Goal: Task Accomplishment & Management: Complete application form

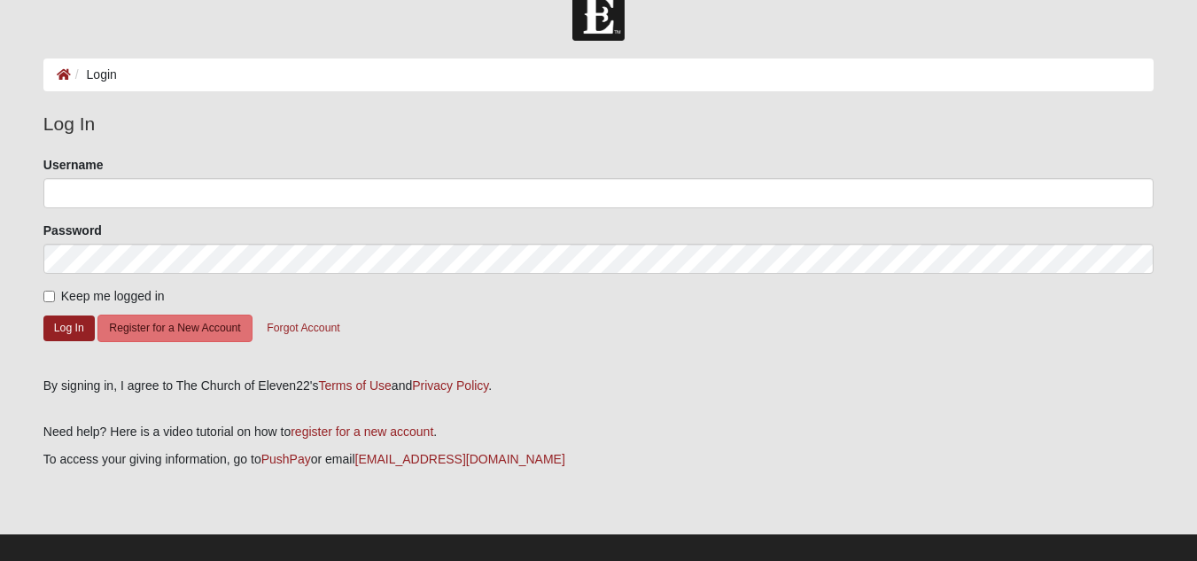
scroll to position [52, 0]
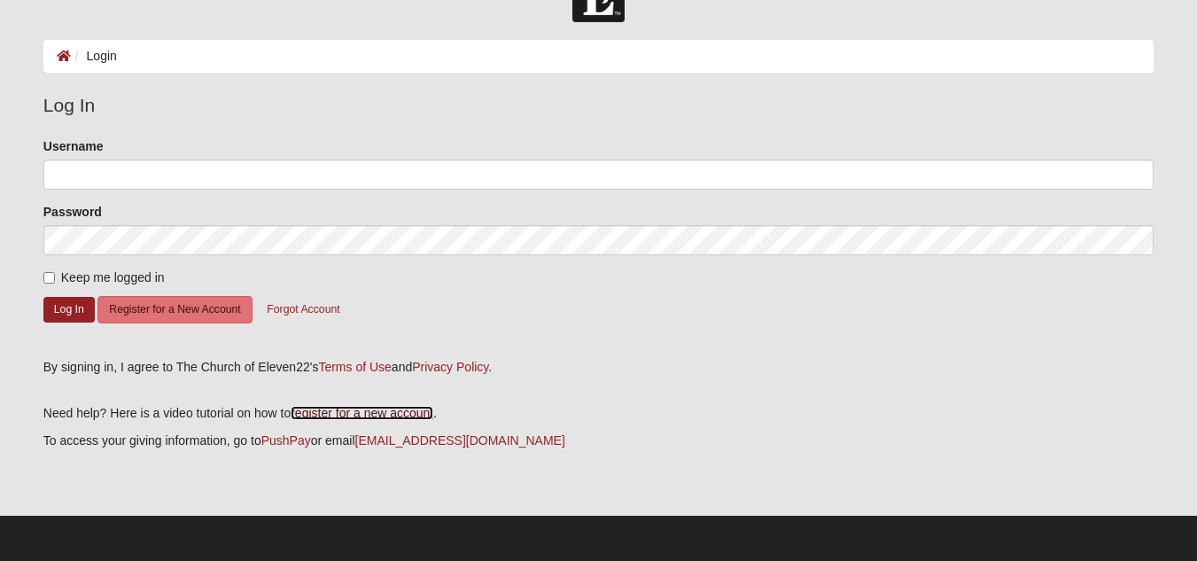
click at [312, 410] on link "register for a new account" at bounding box center [362, 413] width 143 height 14
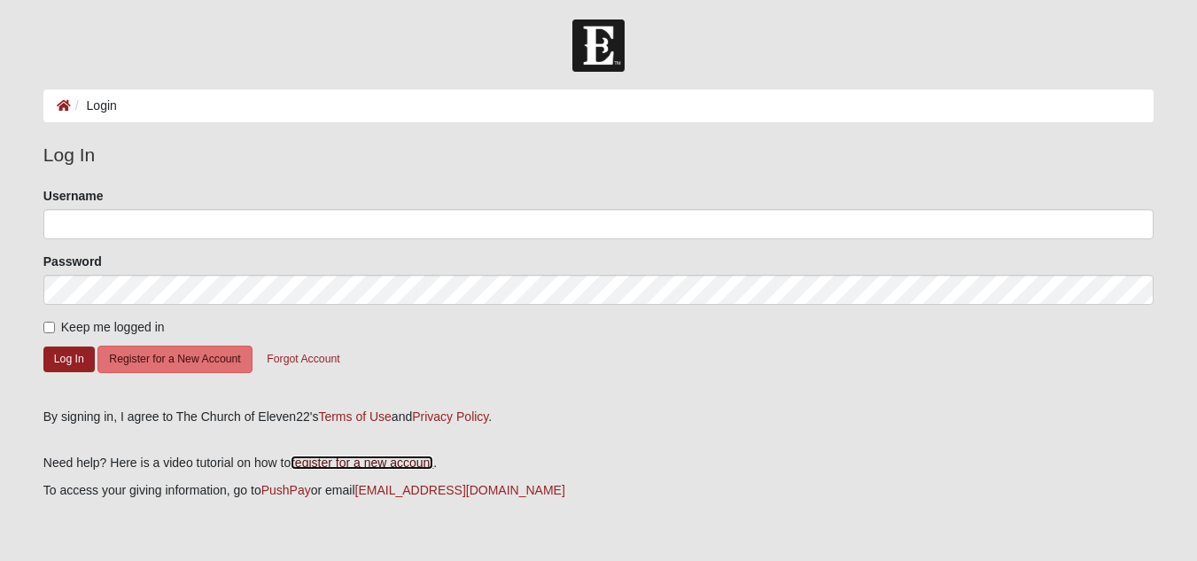
scroll to position [0, 0]
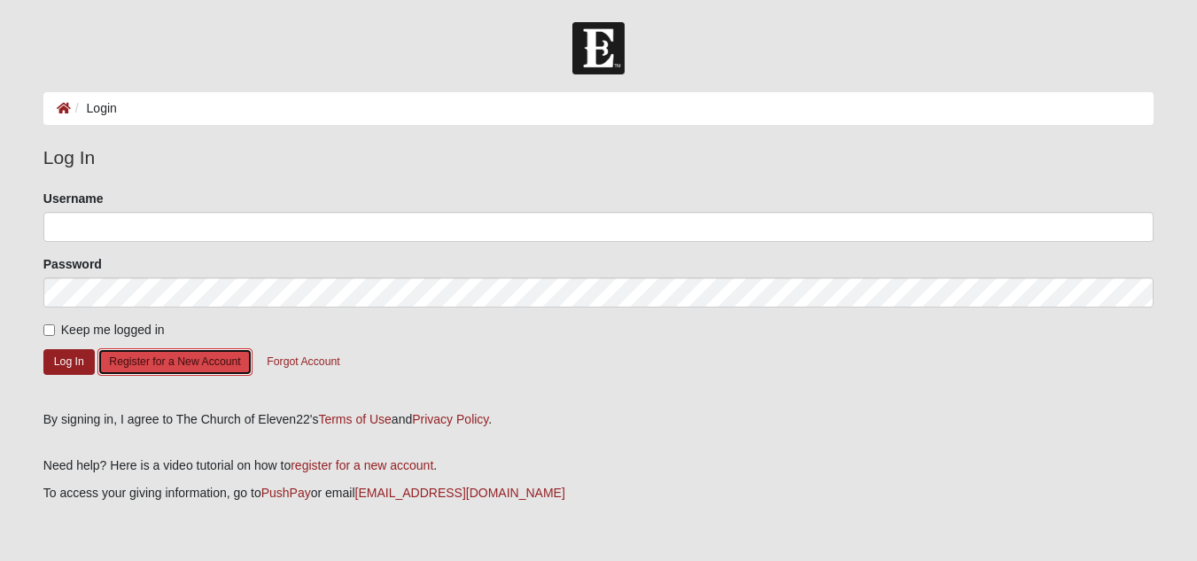
click at [157, 361] on button "Register for a New Account" at bounding box center [174, 361] width 154 height 27
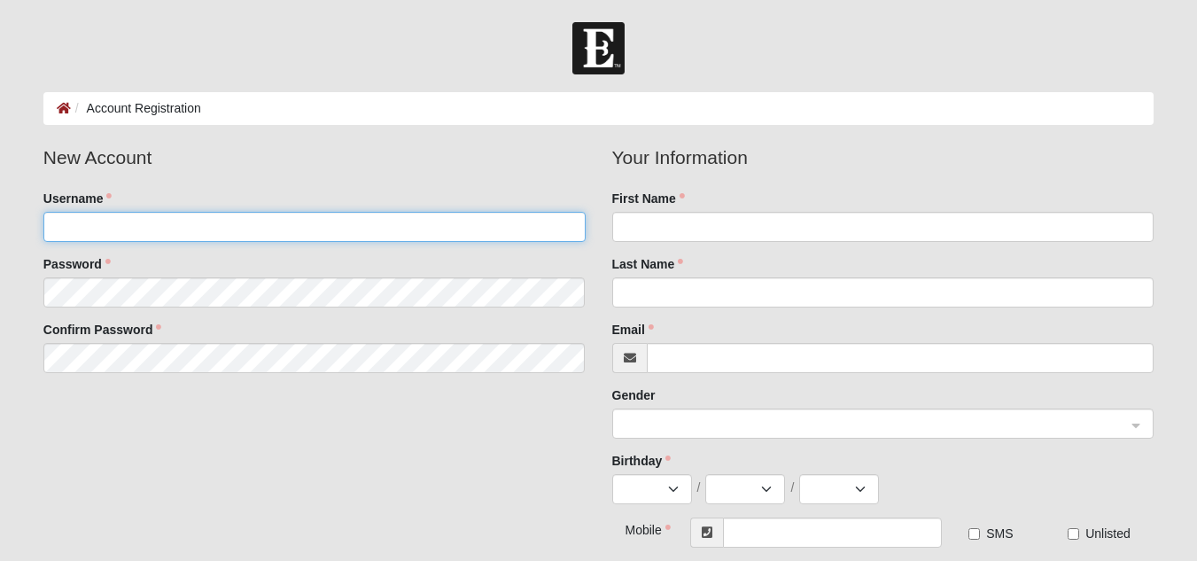
click at [183, 218] on input "Username" at bounding box center [314, 227] width 542 height 30
type input "Remington"
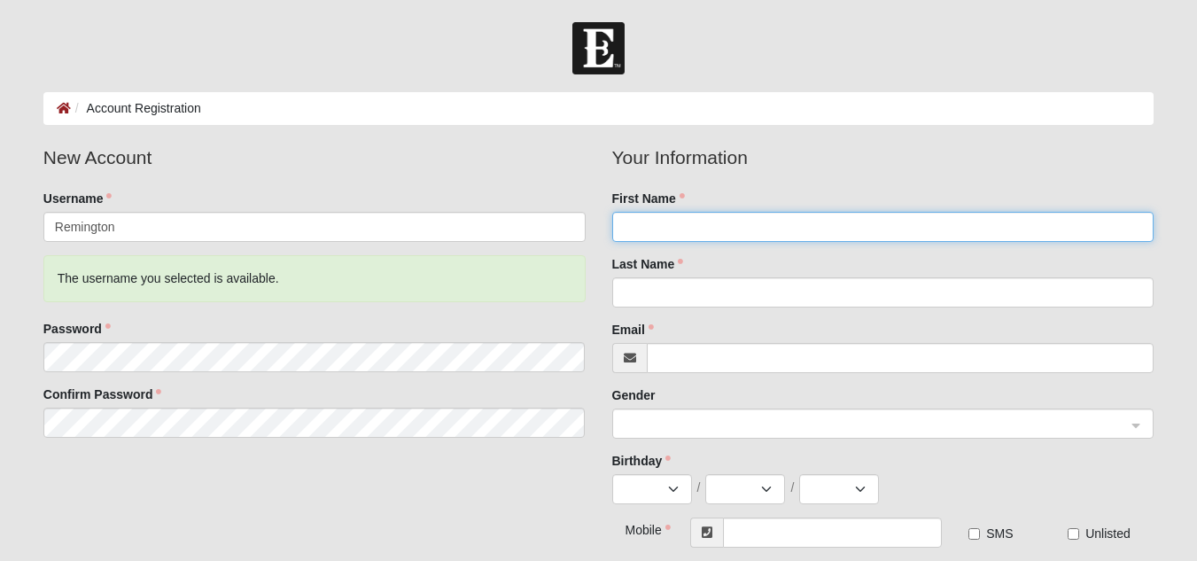
click at [696, 230] on input "First Name" at bounding box center [883, 227] width 542 height 30
type input "[PERSON_NAME]"
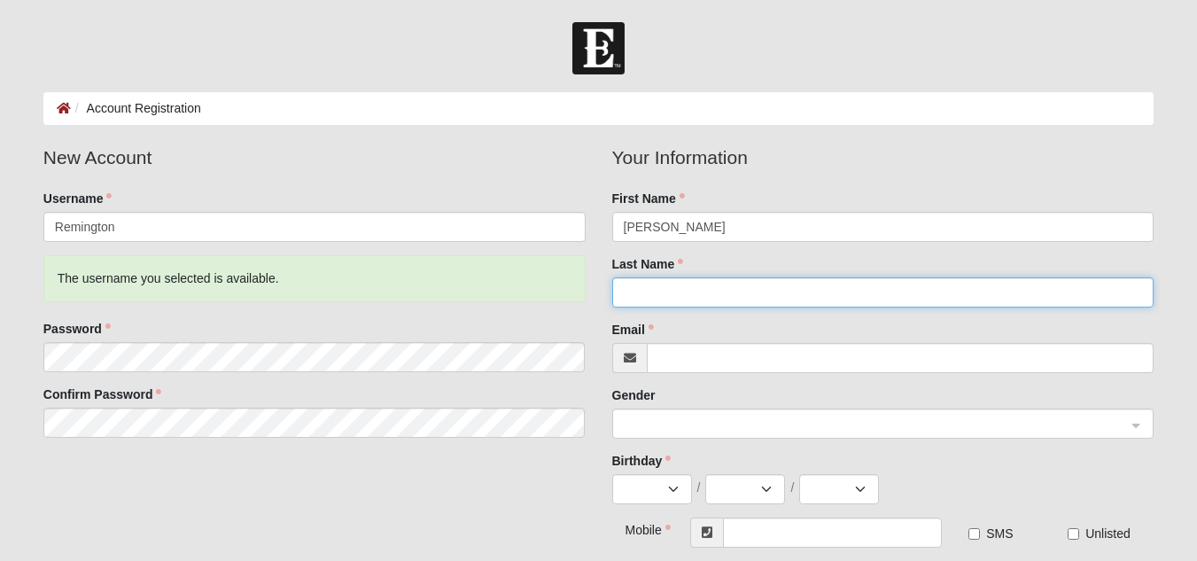
type input "Remington"
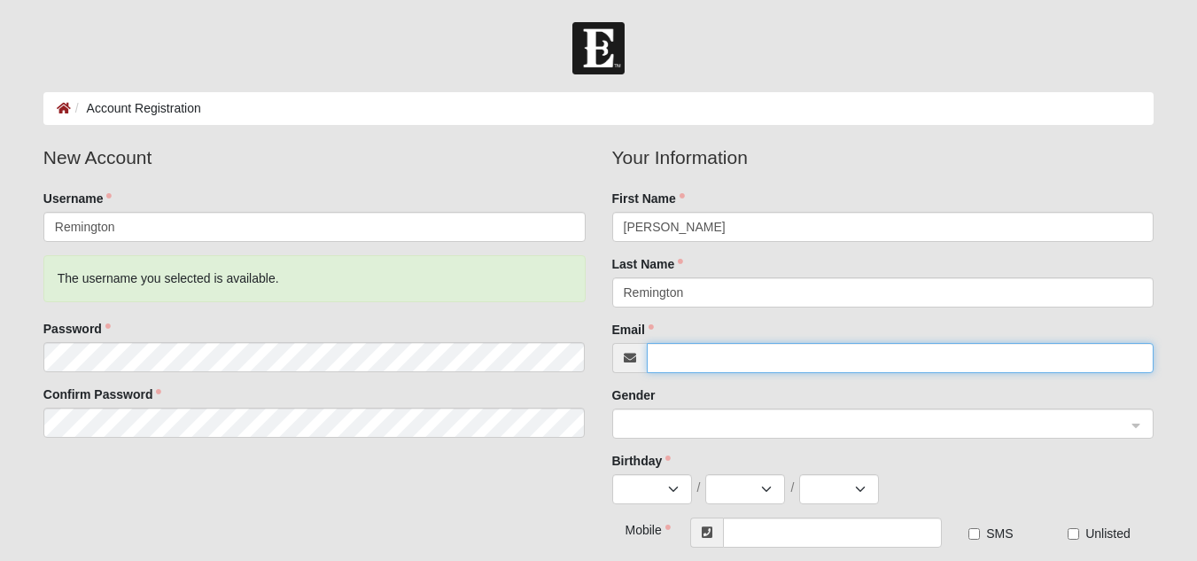
type input "jreming@icloud.com"
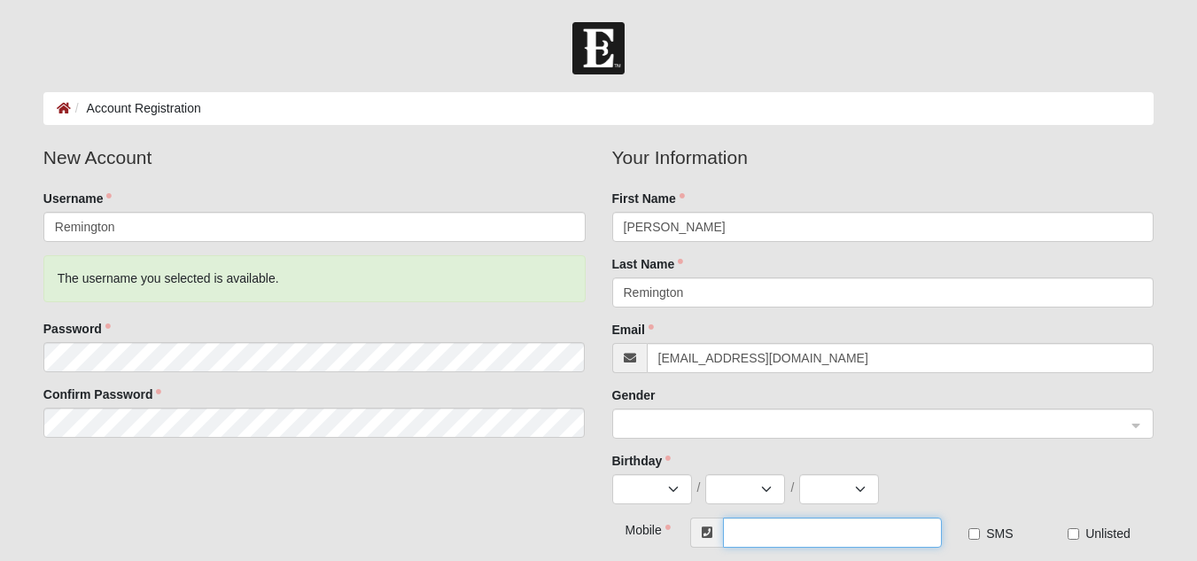
type input "(912) 322-5756"
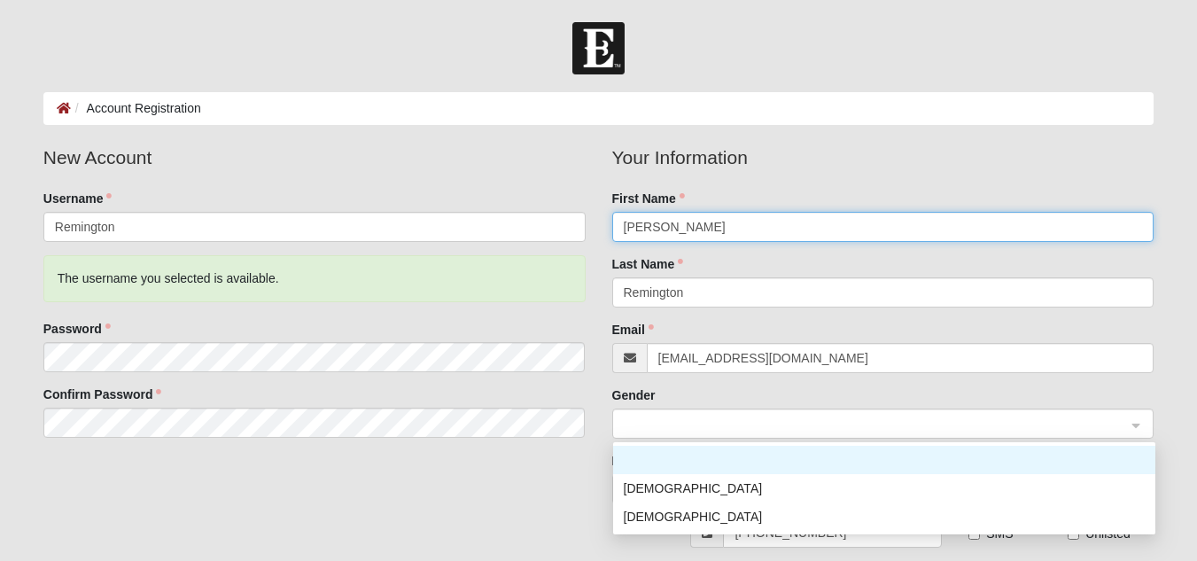
click at [808, 427] on span at bounding box center [875, 424] width 503 height 19
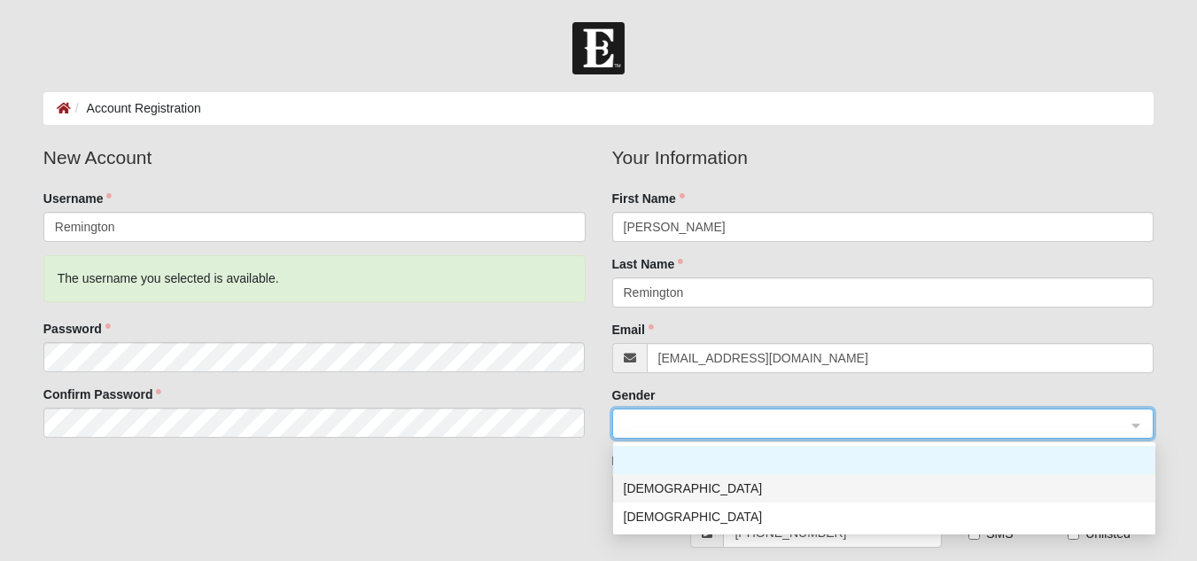
click at [651, 489] on div "Male" at bounding box center [884, 488] width 521 height 19
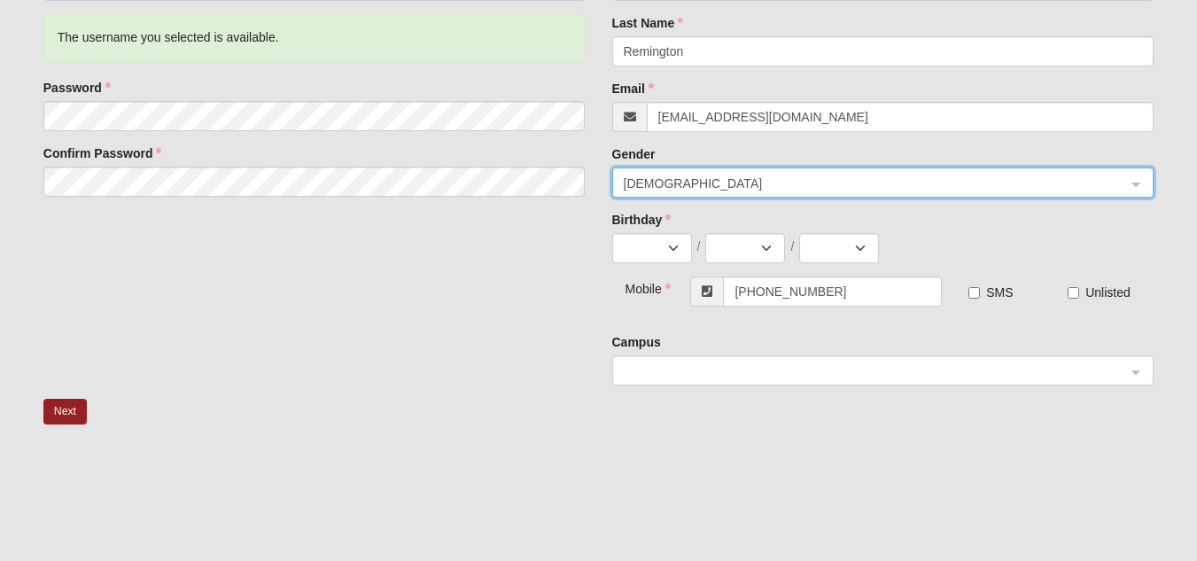
scroll to position [266, 0]
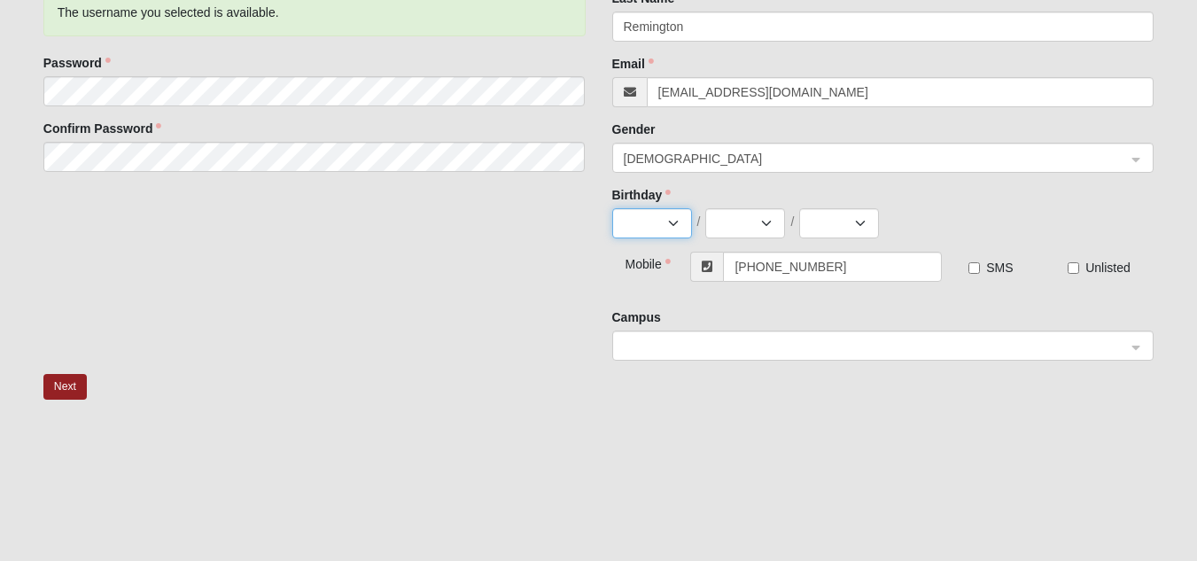
click at [683, 233] on select "Jan Feb Mar Apr May Jun Jul Aug Sep Oct Nov Dec" at bounding box center [652, 223] width 80 height 30
select select "3"
click at [612, 208] on select "Jan Feb Mar Apr May Jun Jul Aug Sep Oct Nov Dec" at bounding box center [652, 223] width 80 height 30
click at [767, 222] on select "1 2 3 4 5 6 7 8 9 10 11 12 13 14 15 16 17 18 19 20 21 22 23 24 25 26 27 28 29 3…" at bounding box center [745, 223] width 80 height 30
select select "22"
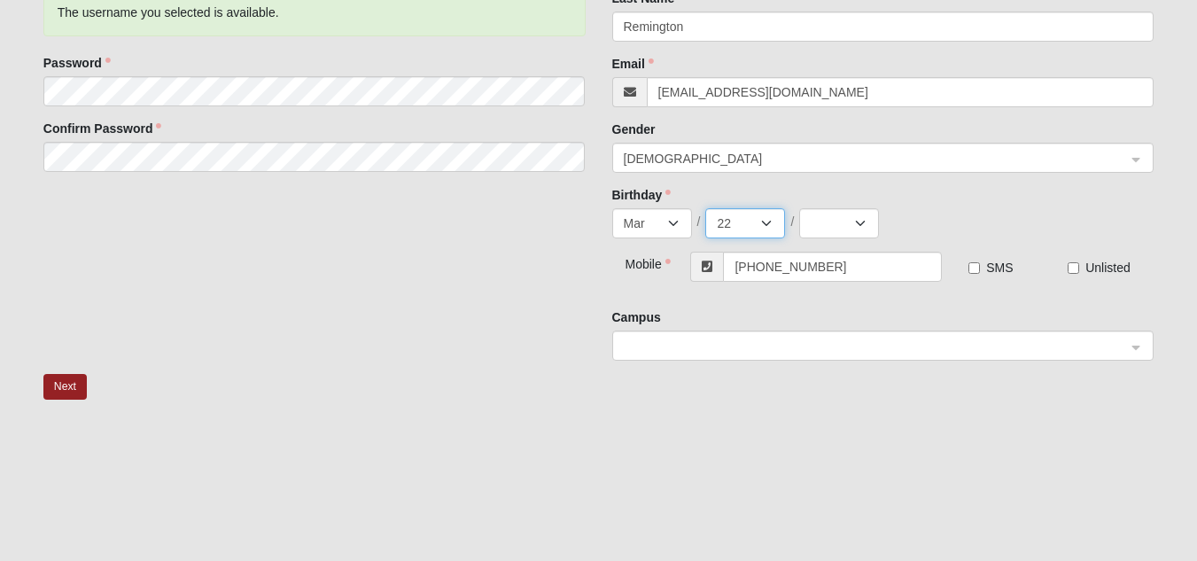
click at [705, 208] on select "1 2 3 4 5 6 7 8 9 10 11 12 13 14 15 16 17 18 19 20 21 22 23 24 25 26 27 28 29 3…" at bounding box center [745, 223] width 80 height 30
click at [867, 224] on select "2025 2024 2023 2022 2021 2020 2019 2018 2017 2016 2015 2014 2013 2012 2011 2010…" at bounding box center [839, 223] width 80 height 30
select select "1968"
click at [799, 208] on select "2025 2024 2023 2022 2021 2020 2019 2018 2017 2016 2015 2014 2013 2012 2011 2010…" at bounding box center [839, 223] width 80 height 30
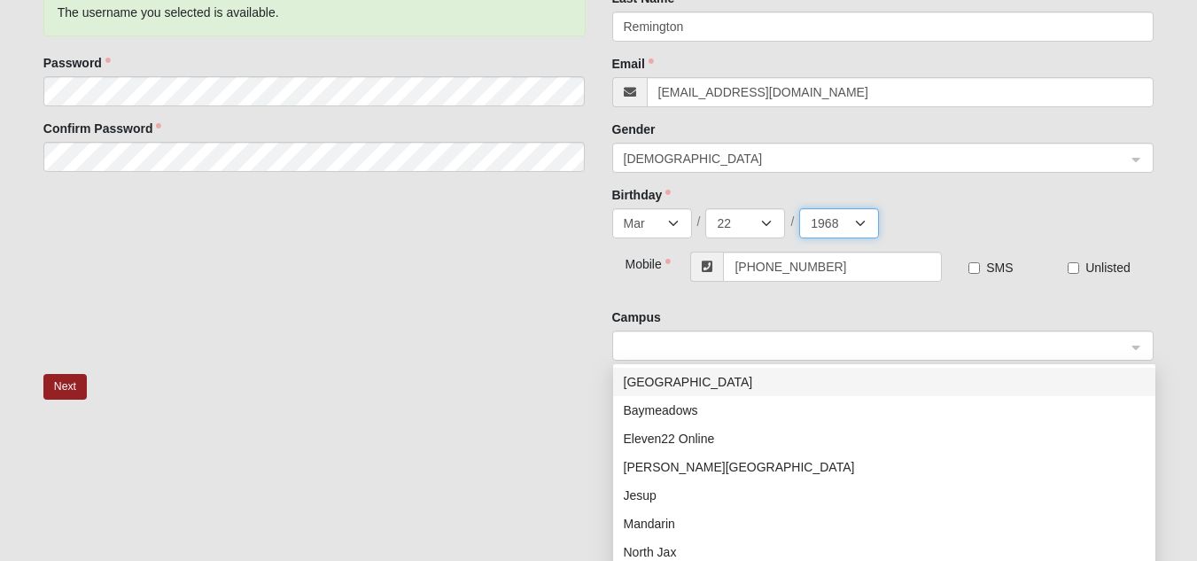
click at [1066, 342] on span at bounding box center [875, 346] width 503 height 19
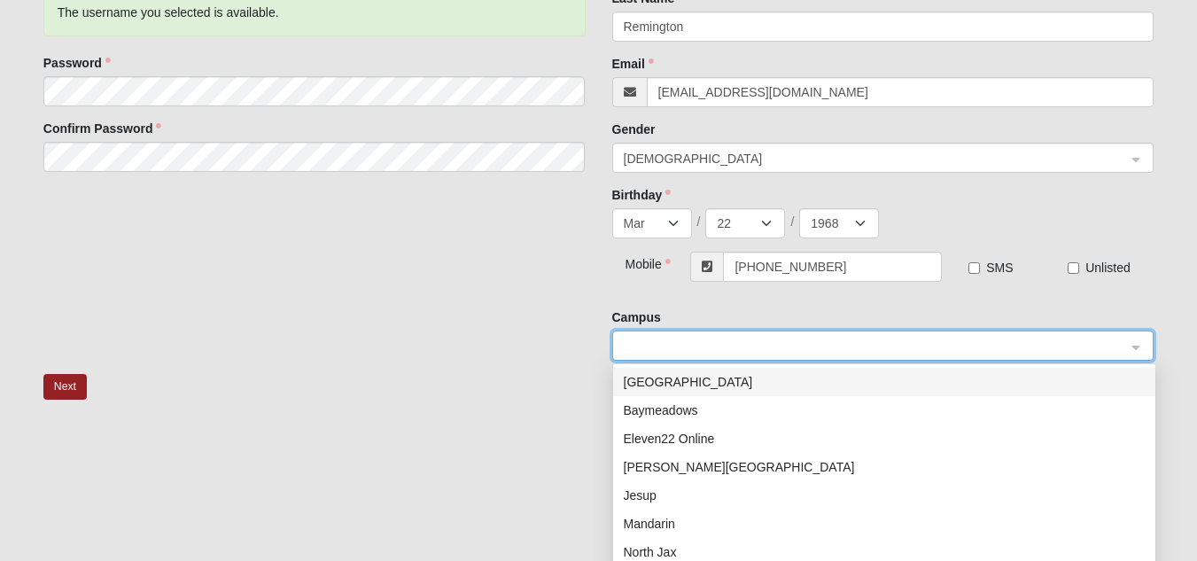
click at [453, 324] on div "New Account Username Remington The username you selected is available. Password…" at bounding box center [598, 126] width 1137 height 496
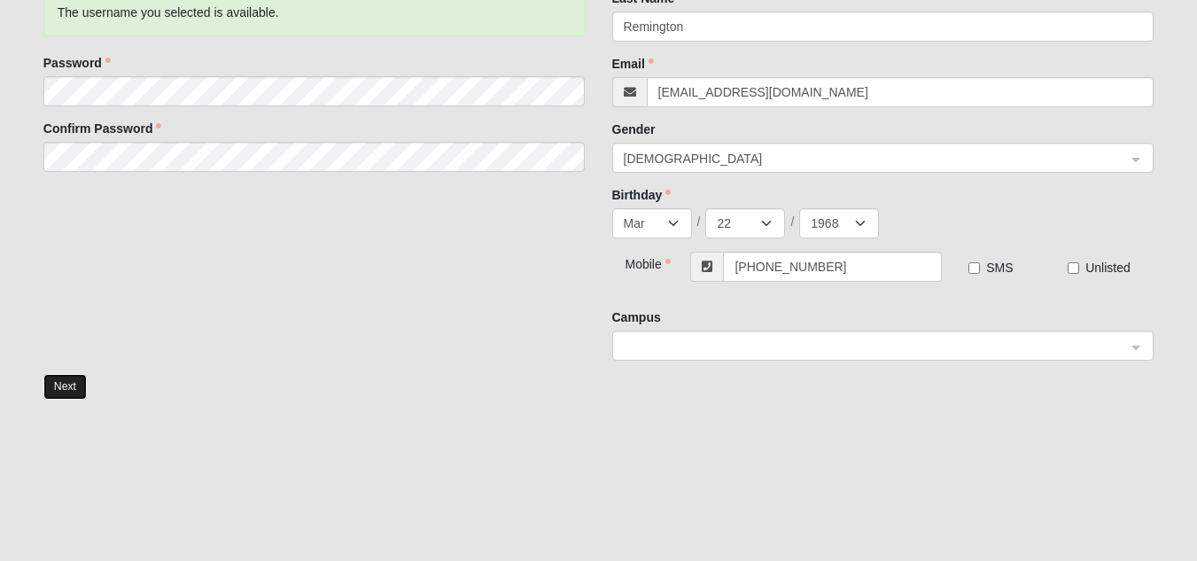
click at [65, 384] on button "Next" at bounding box center [64, 387] width 43 height 26
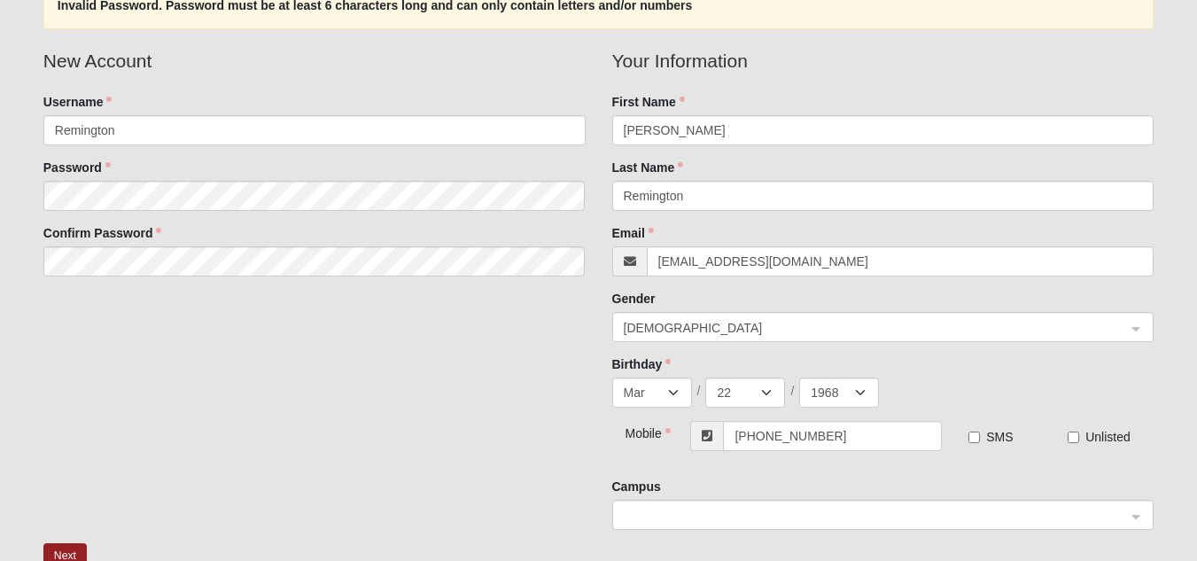
scroll to position [0, 0]
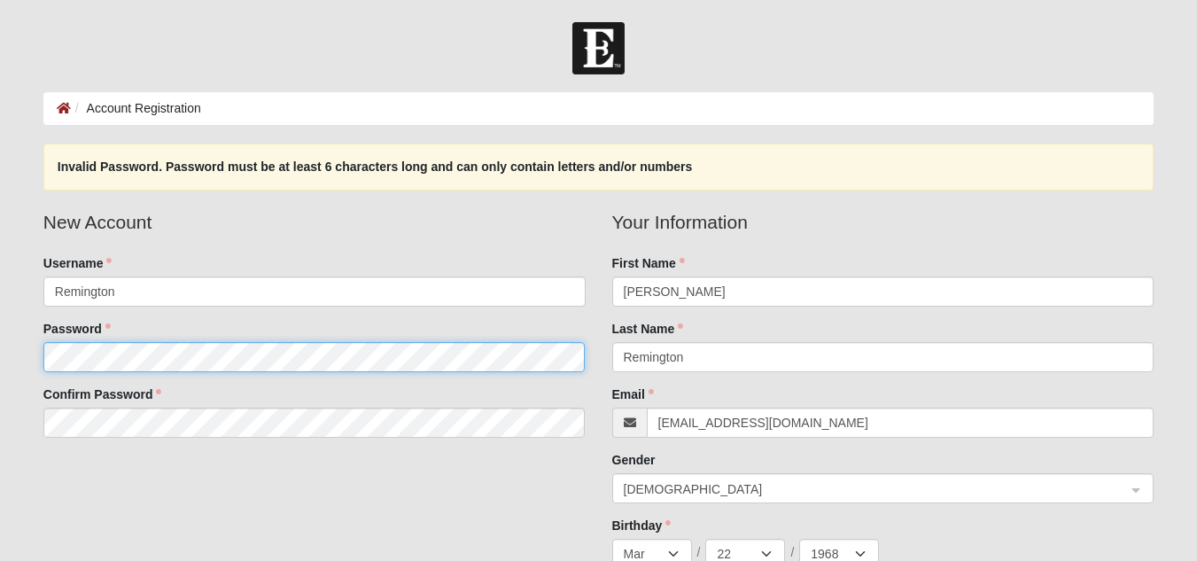
click at [23, 356] on form "Log In Account Registration Account Registration Error Invalid Password. Passwo…" at bounding box center [598, 499] width 1197 height 954
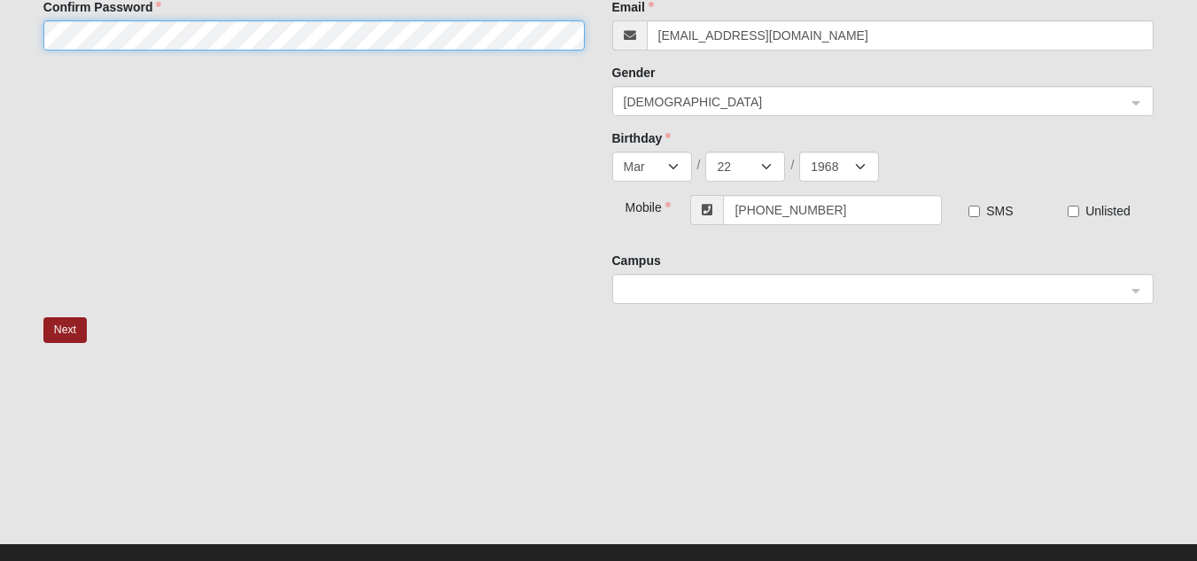
scroll to position [416, 0]
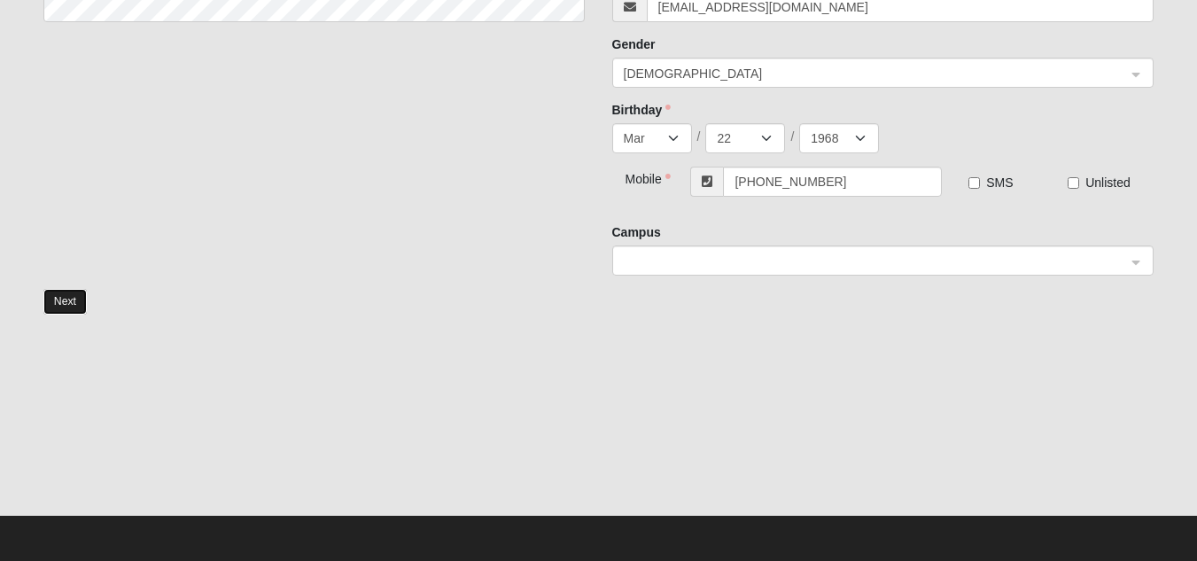
click at [65, 306] on button "Next" at bounding box center [64, 302] width 43 height 26
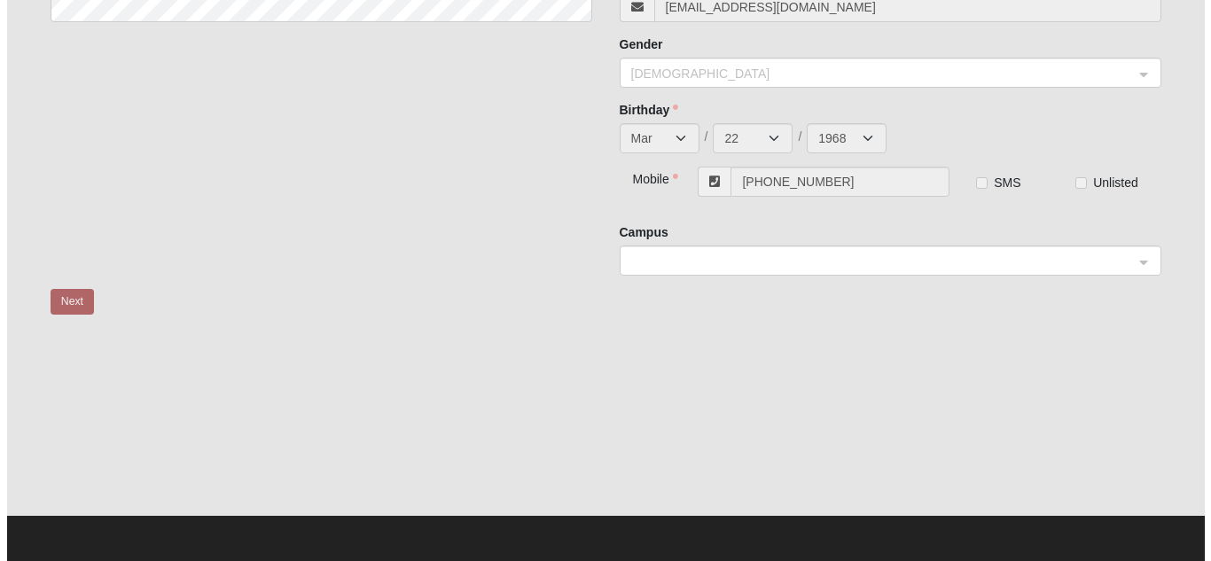
scroll to position [0, 0]
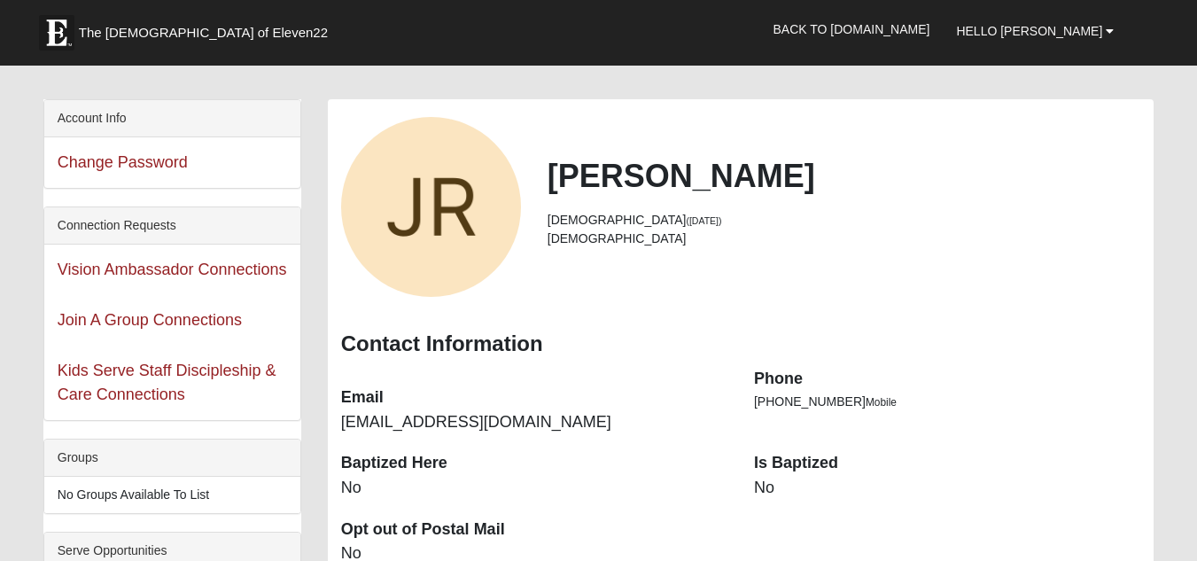
scroll to position [19, 0]
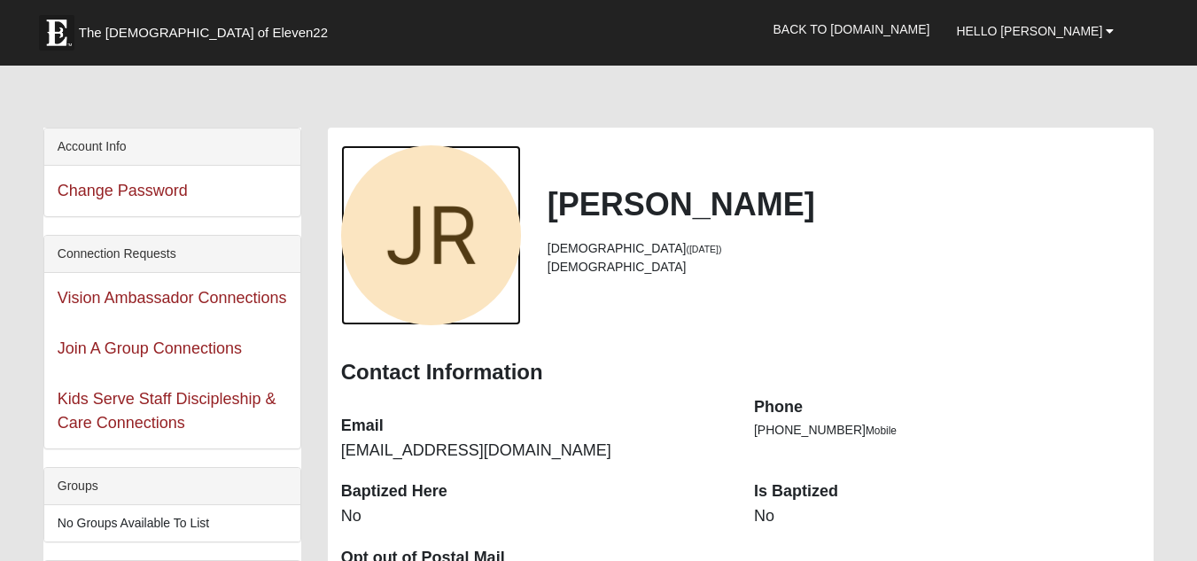
click at [424, 244] on div "View Fullsize Photo" at bounding box center [431, 235] width 180 height 180
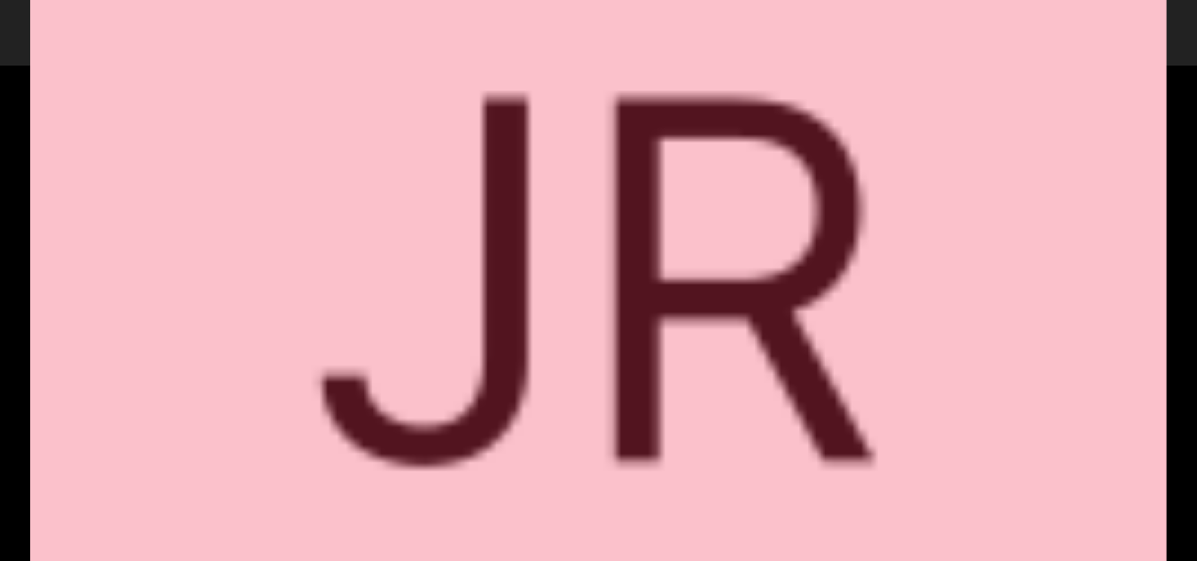
click at [398, 243] on div "View Fullsize Photo" at bounding box center [598, 280] width 1137 height 1137
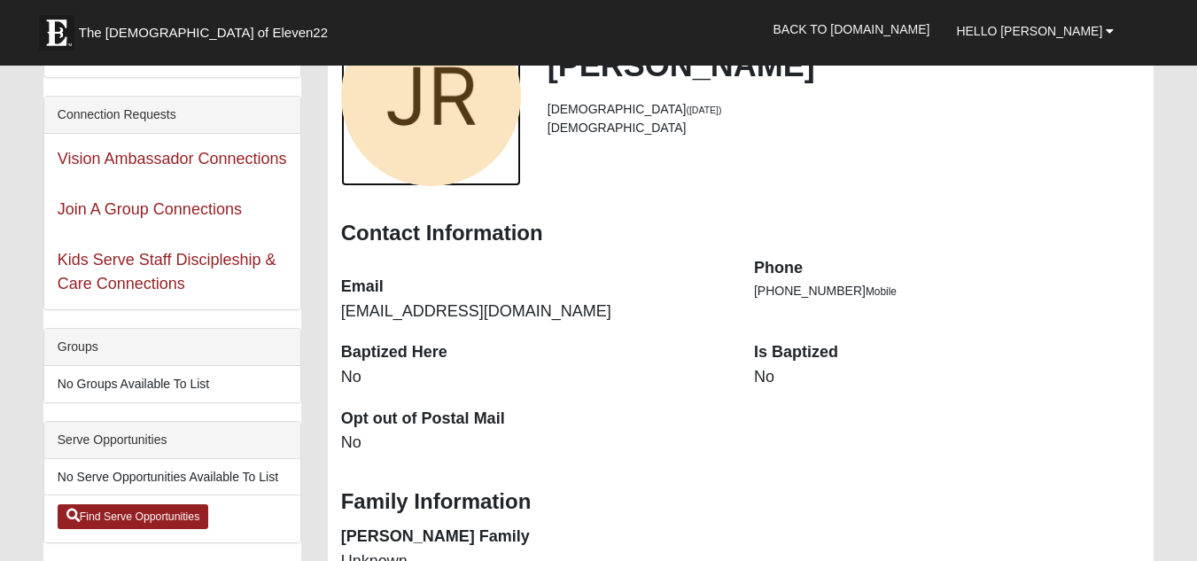
scroll to position [0, 0]
